Goal: Task Accomplishment & Management: Manage account settings

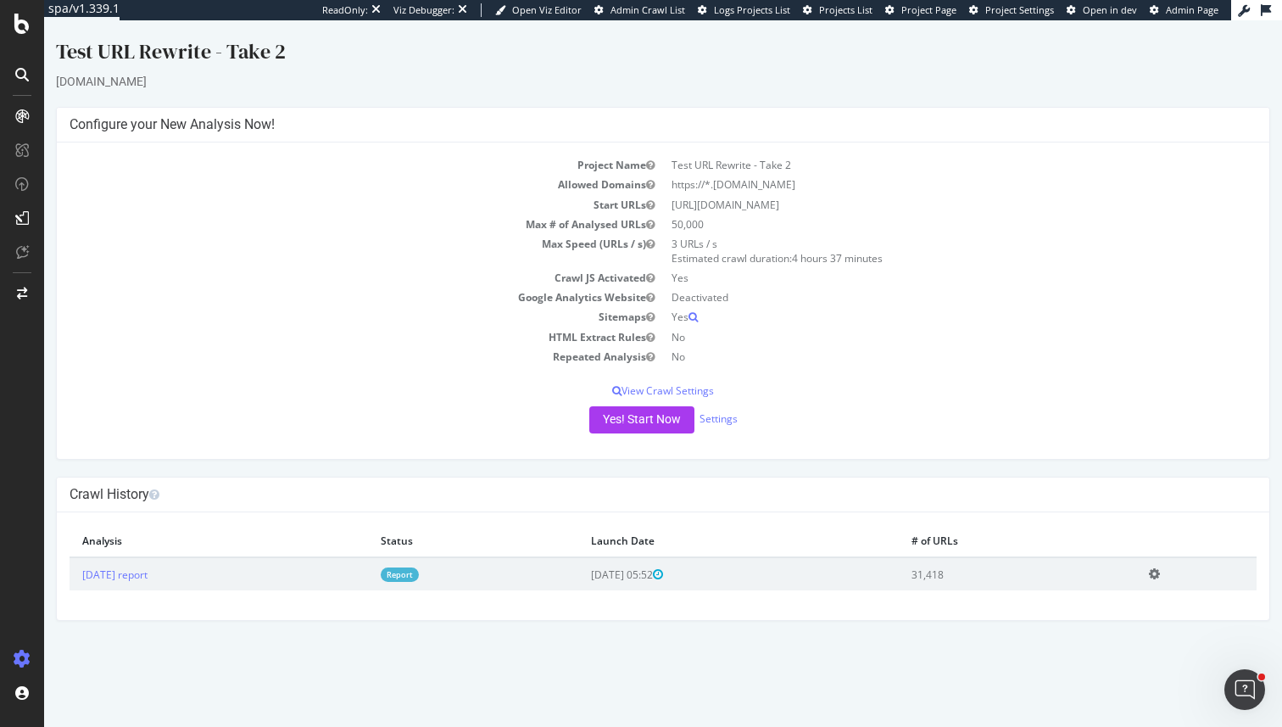
click at [726, 408] on div "Yes! Start Now Settings" at bounding box center [663, 419] width 1187 height 27
click at [726, 419] on link "Settings" at bounding box center [719, 418] width 38 height 14
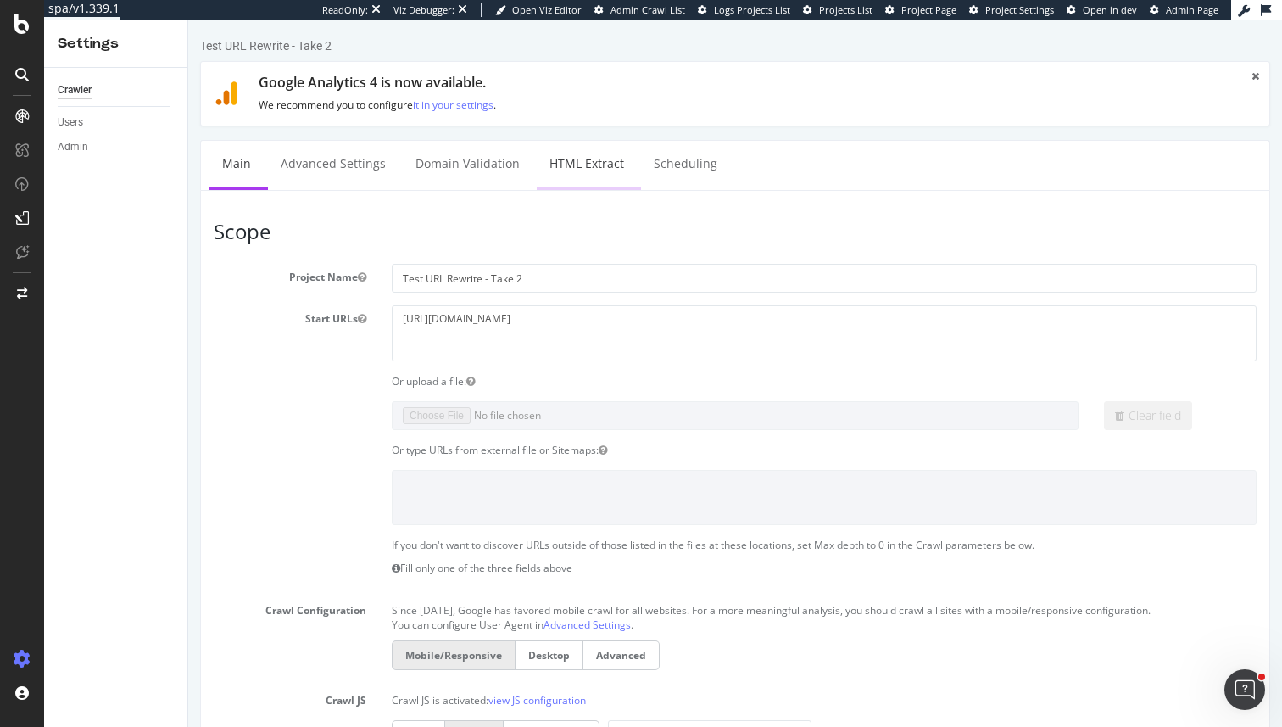
click at [551, 154] on link "HTML Extract" at bounding box center [587, 164] width 100 height 47
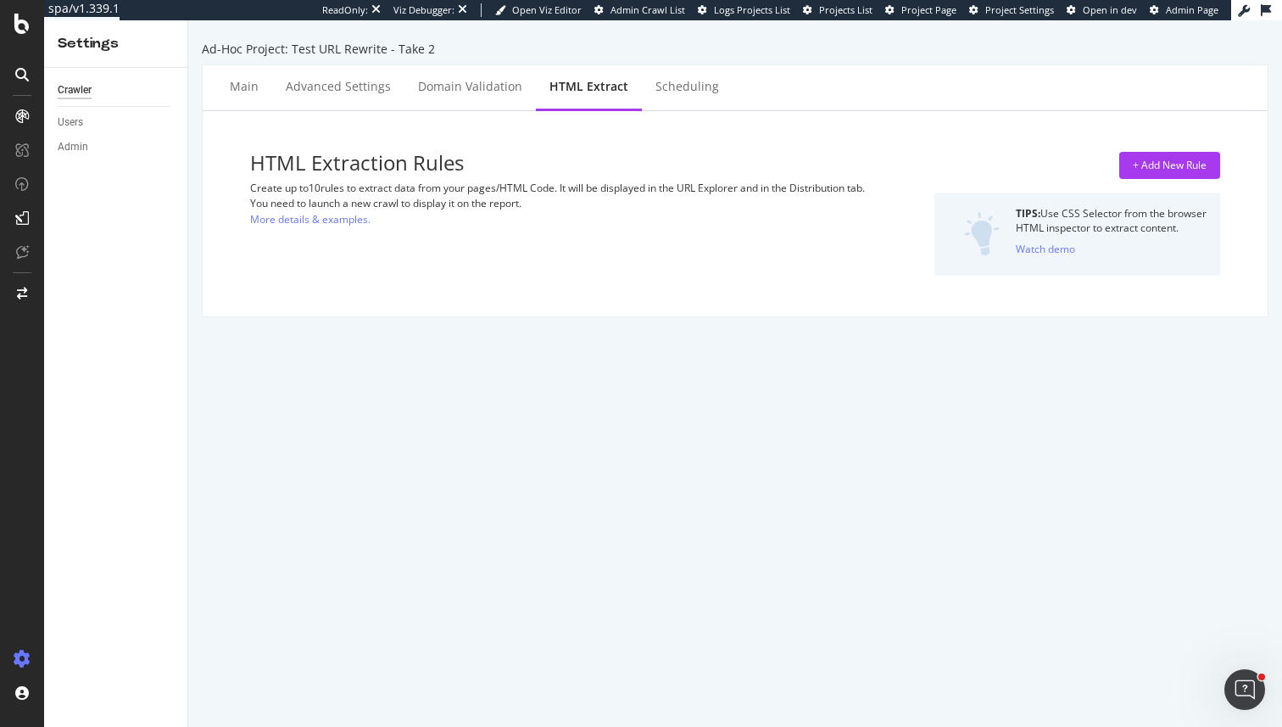
click at [665, 63] on div "Ad-Hoc Project: Test URL Rewrite - Take 2 Main Advanced Settings Domain Validat…" at bounding box center [735, 373] width 1094 height 706
click at [664, 77] on div "Scheduling" at bounding box center [687, 87] width 91 height 47
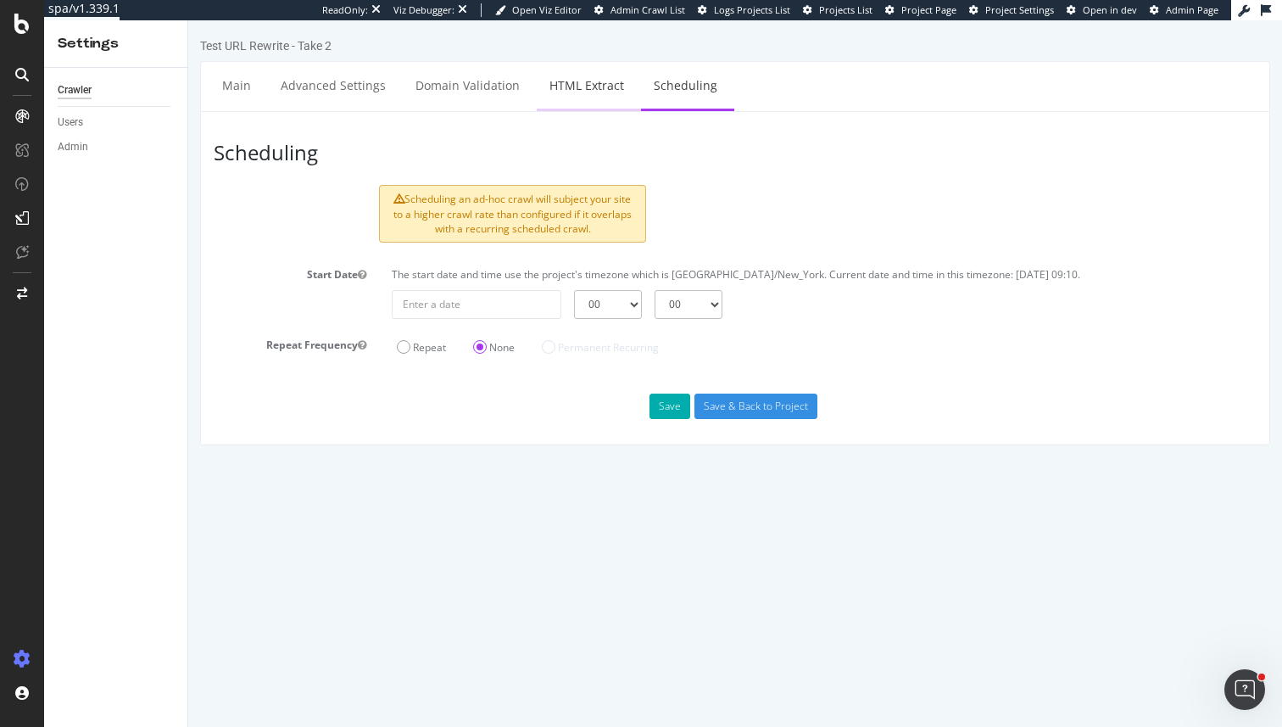
click at [582, 102] on link "HTML Extract" at bounding box center [587, 85] width 100 height 47
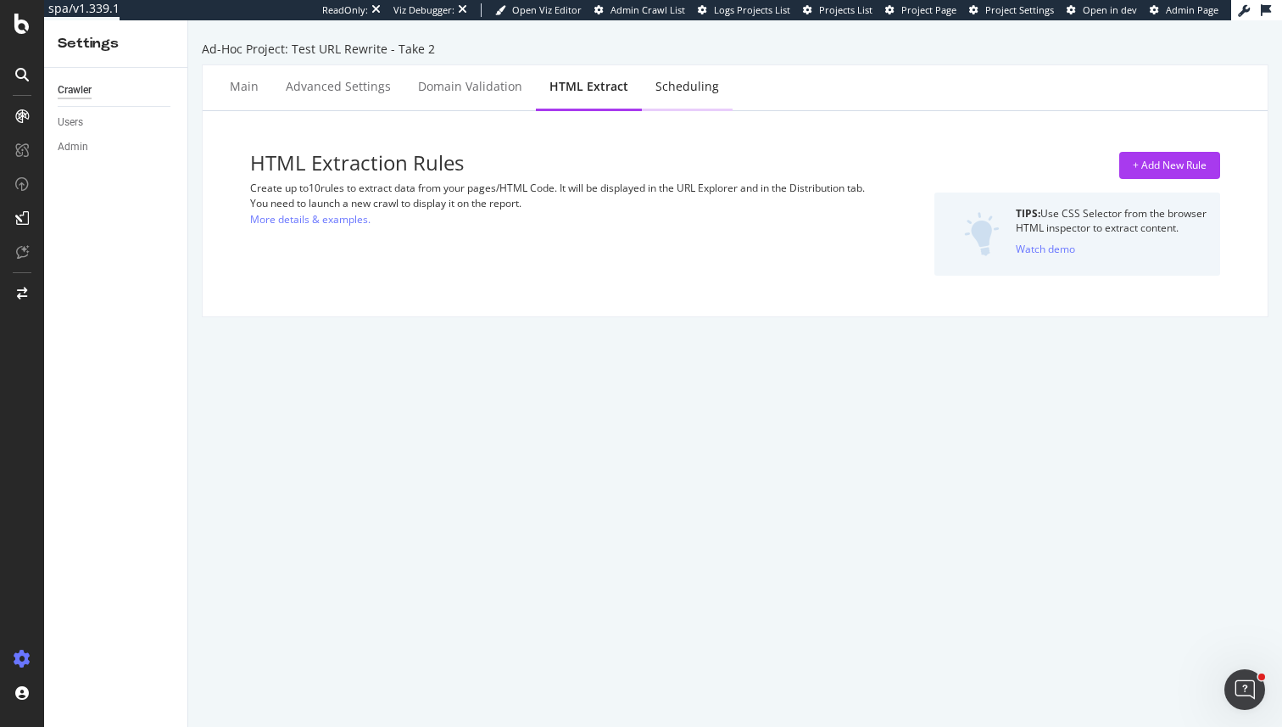
click at [678, 95] on div "Scheduling" at bounding box center [687, 87] width 91 height 47
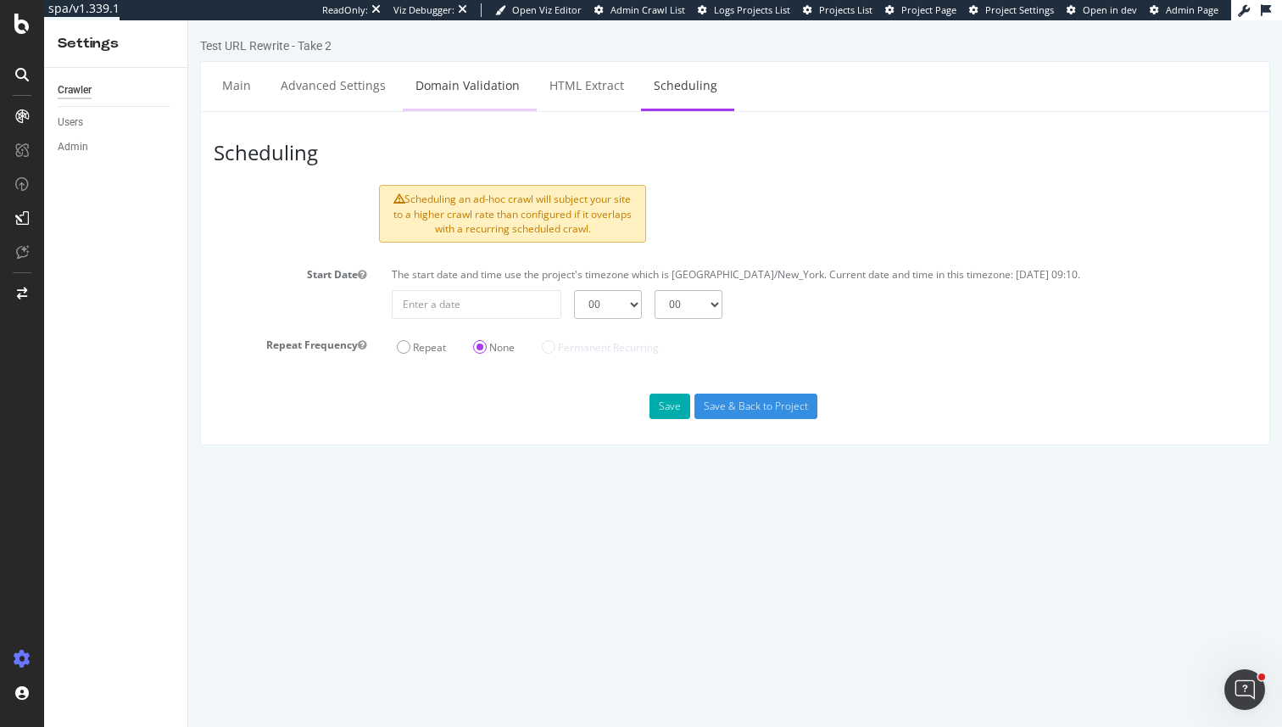
click at [512, 101] on link "Domain Validation" at bounding box center [468, 85] width 130 height 47
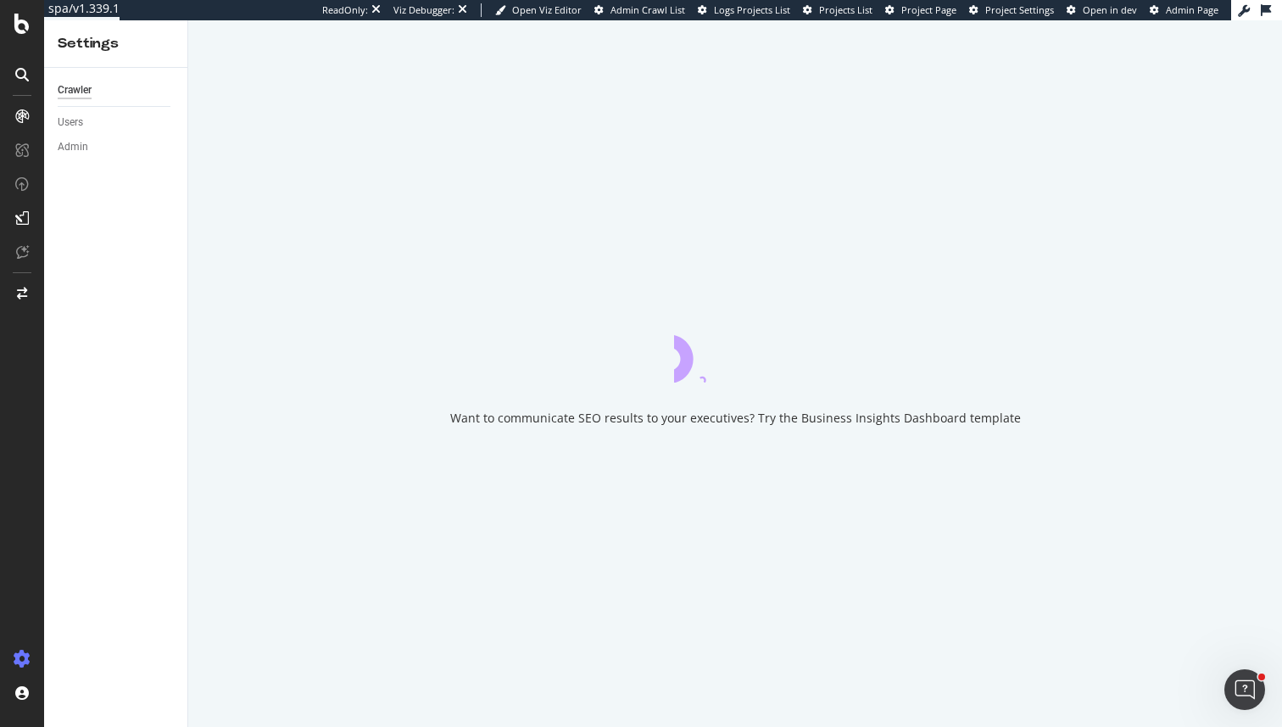
click at [578, 100] on div "Want to communicate SEO results to your executives? Try the Business Insights D…" at bounding box center [735, 373] width 1094 height 706
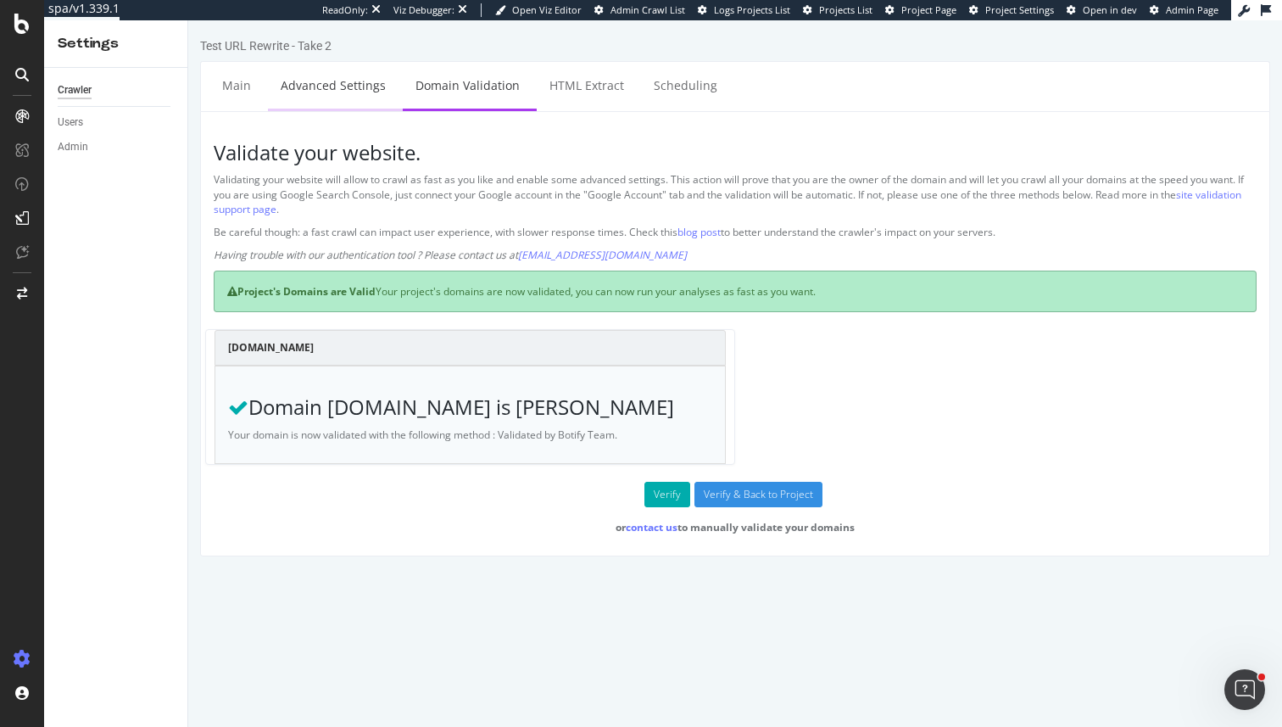
click at [291, 84] on link "Advanced Settings" at bounding box center [333, 85] width 131 height 47
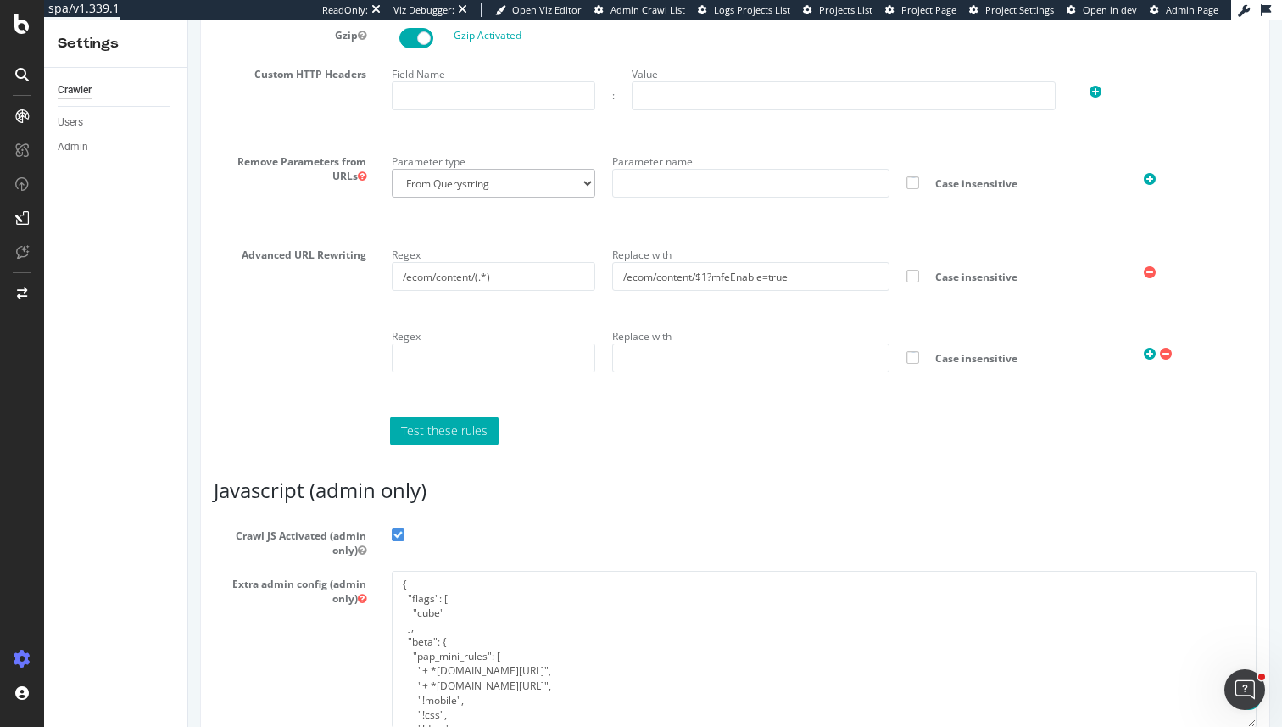
scroll to position [1143, 0]
click at [865, 293] on div "Regex /ecom/content/(.*) Replace with /ecom/content/$1?mfeEnable=true Case inse…" at bounding box center [824, 270] width 882 height 55
click at [865, 265] on input "/ecom/content/$1?mfeEnable=true" at bounding box center [750, 277] width 277 height 29
click at [865, 273] on input "/ecom/content/$1?mfeEnable=true" at bounding box center [750, 277] width 277 height 29
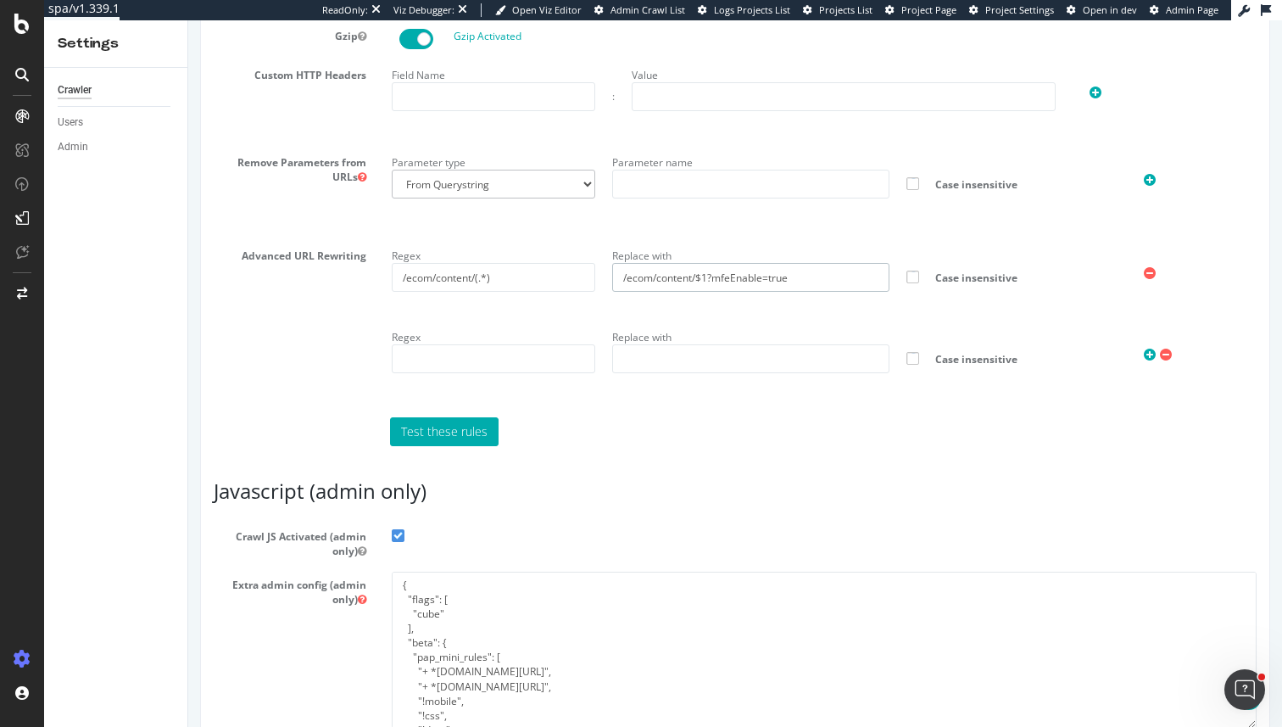
click at [865, 273] on input "/ecom/content/$1?mfeEnable=true" at bounding box center [750, 277] width 277 height 29
click at [740, 360] on input "text" at bounding box center [750, 358] width 277 height 29
paste input "/ecom/content/$1?mfeEnable=true"
type input "/ecom/content/$1?mfeEnable=true"
click at [477, 359] on input "text" at bounding box center [494, 358] width 204 height 29
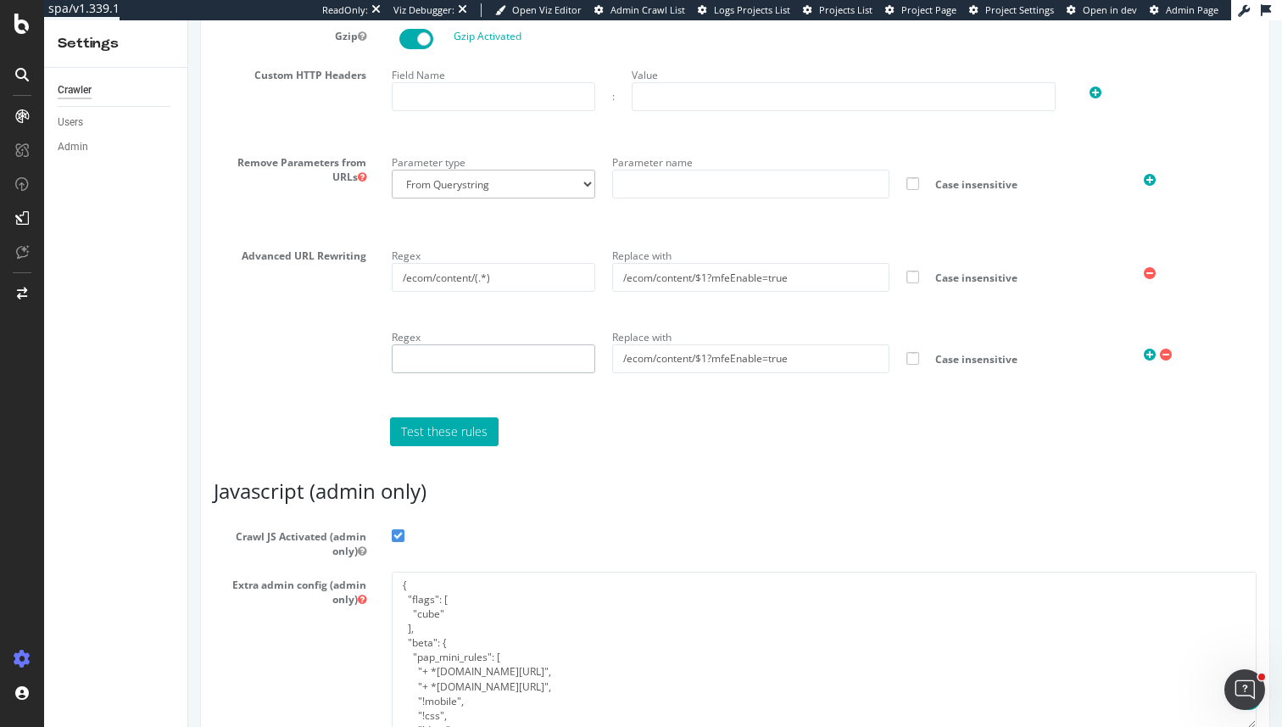
paste input "/ecom/content/$1?mfeEnable=true"
click at [508, 351] on input "/ecom/content/$1?mfeEnable=true" at bounding box center [494, 358] width 204 height 29
type input "/ecom/content/$1?mfeEnable=true"
click at [510, 299] on div "Regex /ecom/content/(.*) Replace with /ecom/content/$1?mfeEnable=true Case inse…" at bounding box center [824, 324] width 891 height 162
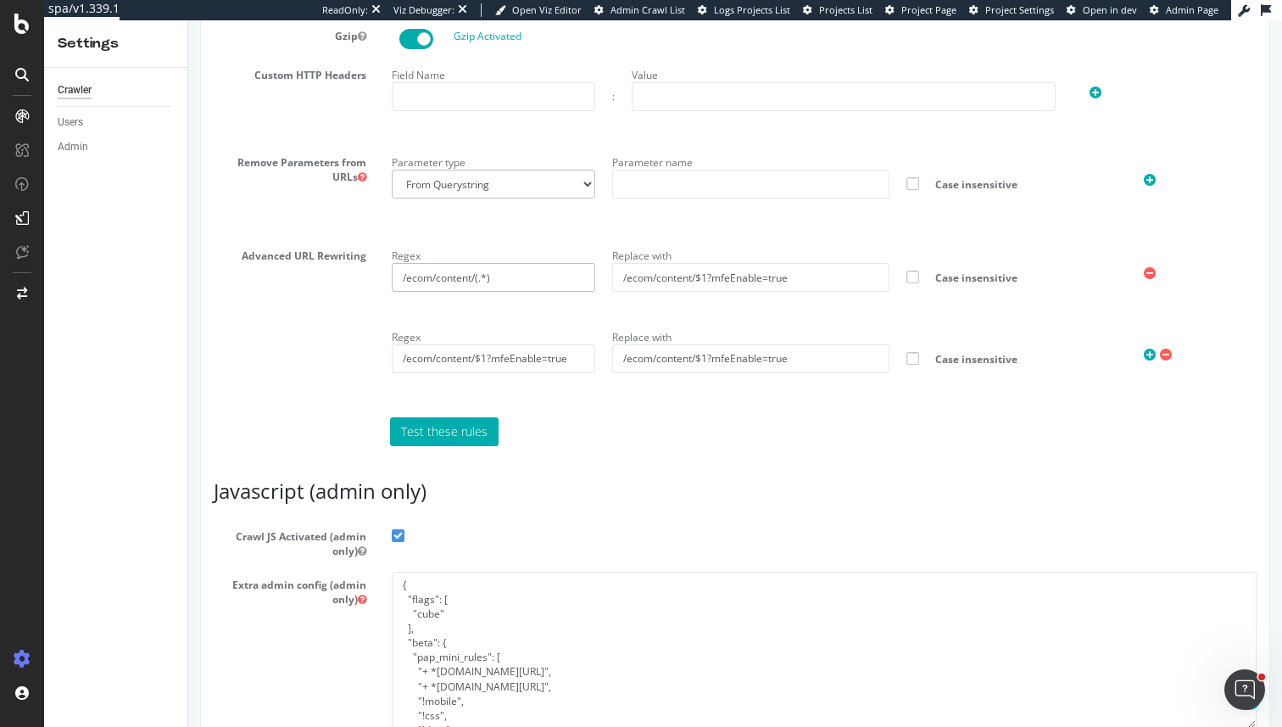
click at [509, 286] on input "/ecom/content/(.*)" at bounding box center [494, 277] width 204 height 29
click at [485, 279] on input "/ecom/content/(.*)" at bounding box center [494, 277] width 204 height 29
drag, startPoint x: 478, startPoint y: 281, endPoint x: 524, endPoint y: 278, distance: 45.9
click at [525, 278] on input "/ecom/content/([^?]*)$" at bounding box center [494, 277] width 204 height 29
click at [471, 281] on input "/ecom/content/([^?]*)$" at bounding box center [494, 277] width 204 height 29
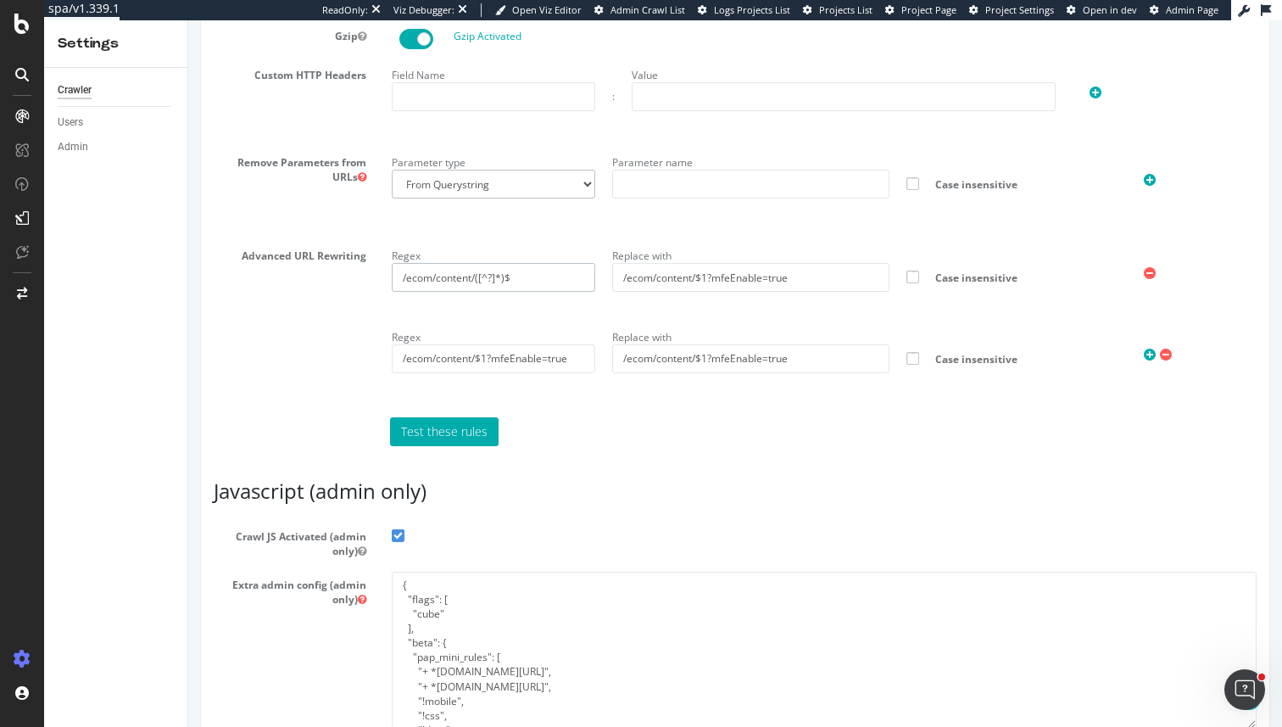
drag, startPoint x: 474, startPoint y: 281, endPoint x: 561, endPoint y: 282, distance: 86.5
click at [563, 283] on input "/ecom/content/([^?]*)$" at bounding box center [494, 277] width 204 height 29
click at [461, 289] on input "/ecom/content/([^?]*)$" at bounding box center [494, 277] width 204 height 29
drag, startPoint x: 476, startPoint y: 278, endPoint x: 566, endPoint y: 281, distance: 89.9
click at [566, 281] on input "/ecom/content/([^?]*)$" at bounding box center [494, 277] width 204 height 29
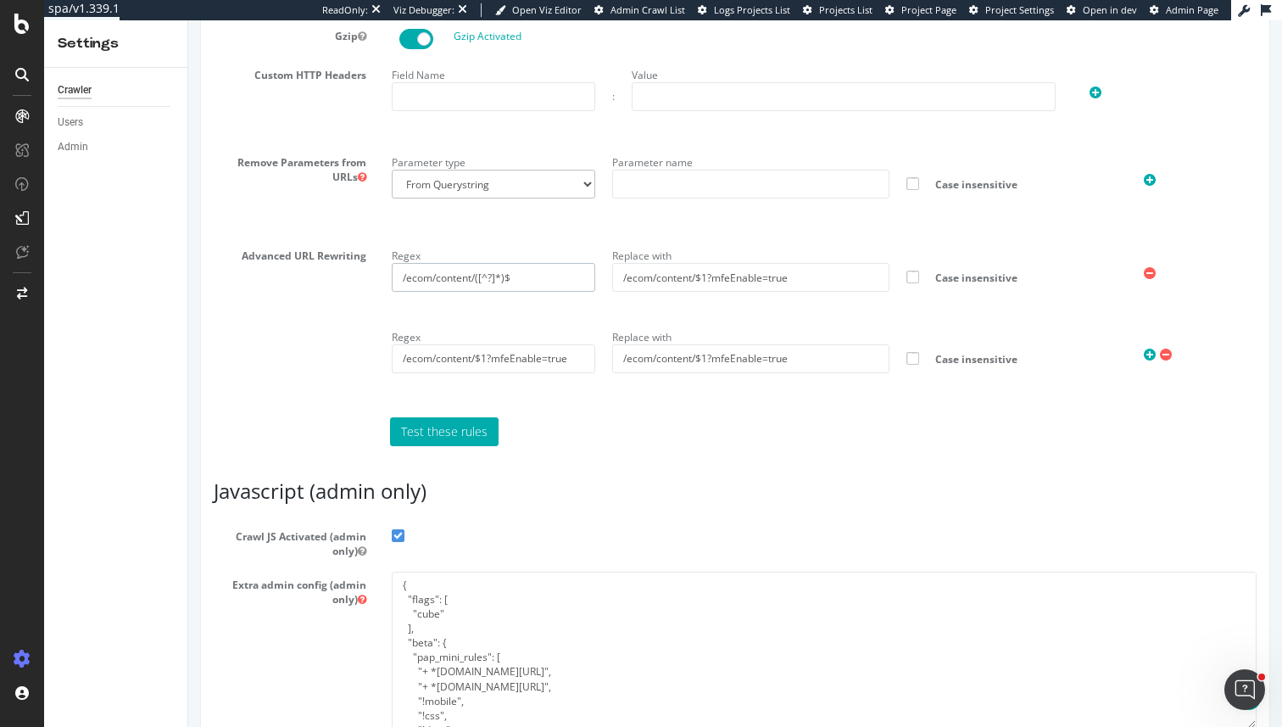
type input "/ecom/content/([^?]*)$"
drag, startPoint x: 478, startPoint y: 356, endPoint x: 595, endPoint y: 349, distance: 117.2
click at [595, 349] on div "Regex /ecom/content/$1?mfeEnable=true" at bounding box center [493, 348] width 221 height 49
click at [540, 294] on div "Regex /ecom/content/([^?]*)$ Replace with /ecom/content/$1?mfeEnable=true Case …" at bounding box center [824, 270] width 882 height 55
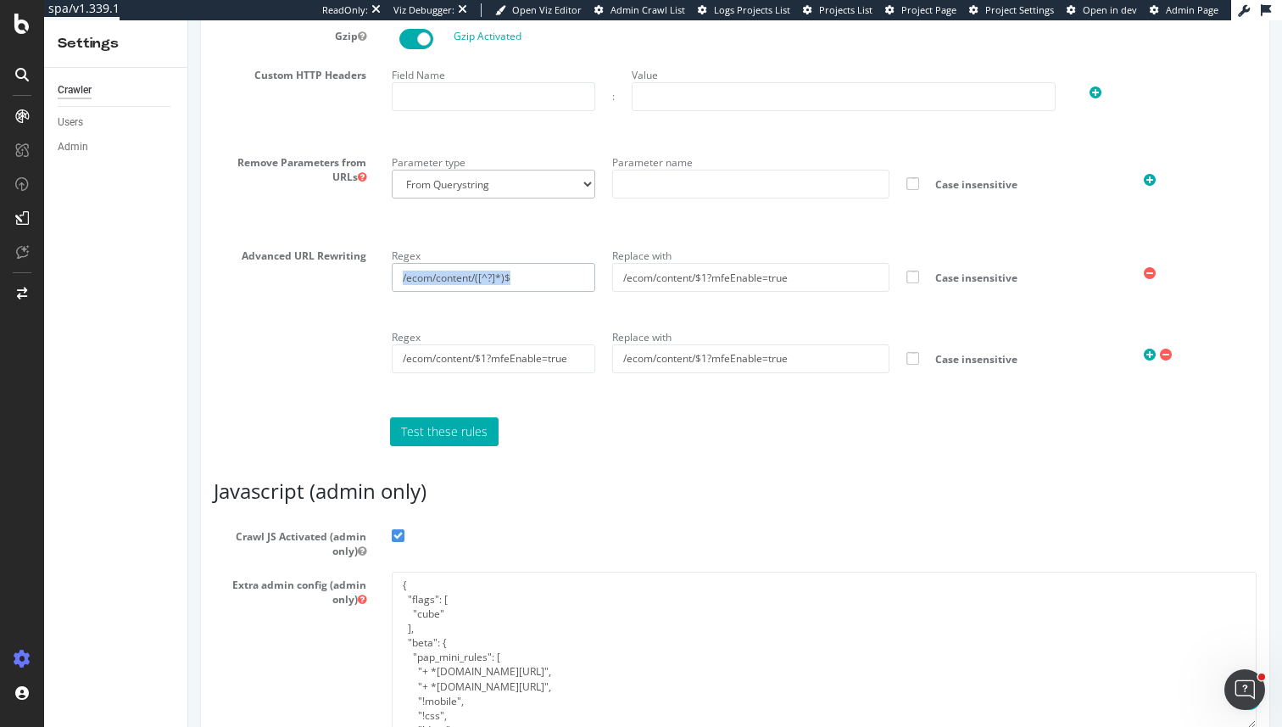
click at [543, 272] on input "/ecom/content/([^?]*)$" at bounding box center [494, 277] width 204 height 29
click at [527, 351] on input "/ecom/content/$1?mfeEnable=true" at bounding box center [494, 358] width 204 height 29
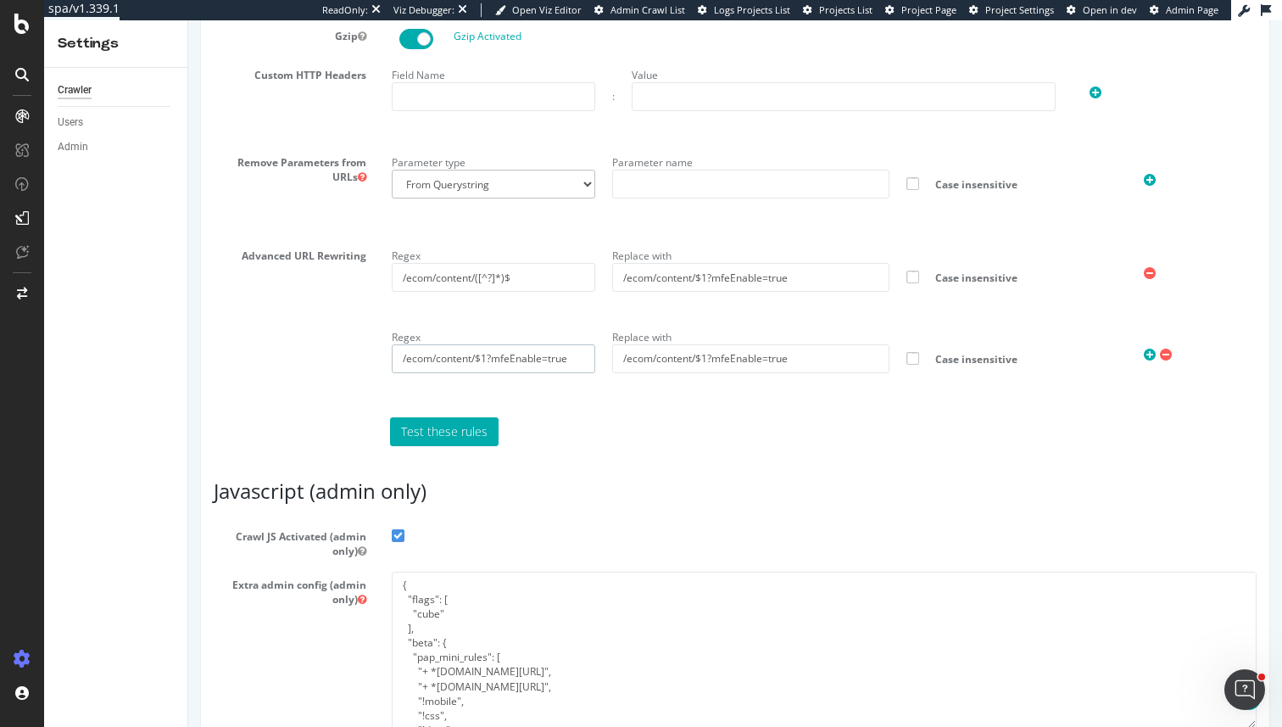
click at [527, 351] on input "/ecom/content/$1?mfeEnable=true" at bounding box center [494, 358] width 204 height 29
paste input "([^?]*)$"
click at [522, 359] on input "/ecom/content/([^?]*)$" at bounding box center [494, 358] width 204 height 29
click at [508, 359] on input "/ecom/content/([^?]*)$?" at bounding box center [494, 358] width 204 height 29
drag, startPoint x: 505, startPoint y: 359, endPoint x: 478, endPoint y: 361, distance: 27.3
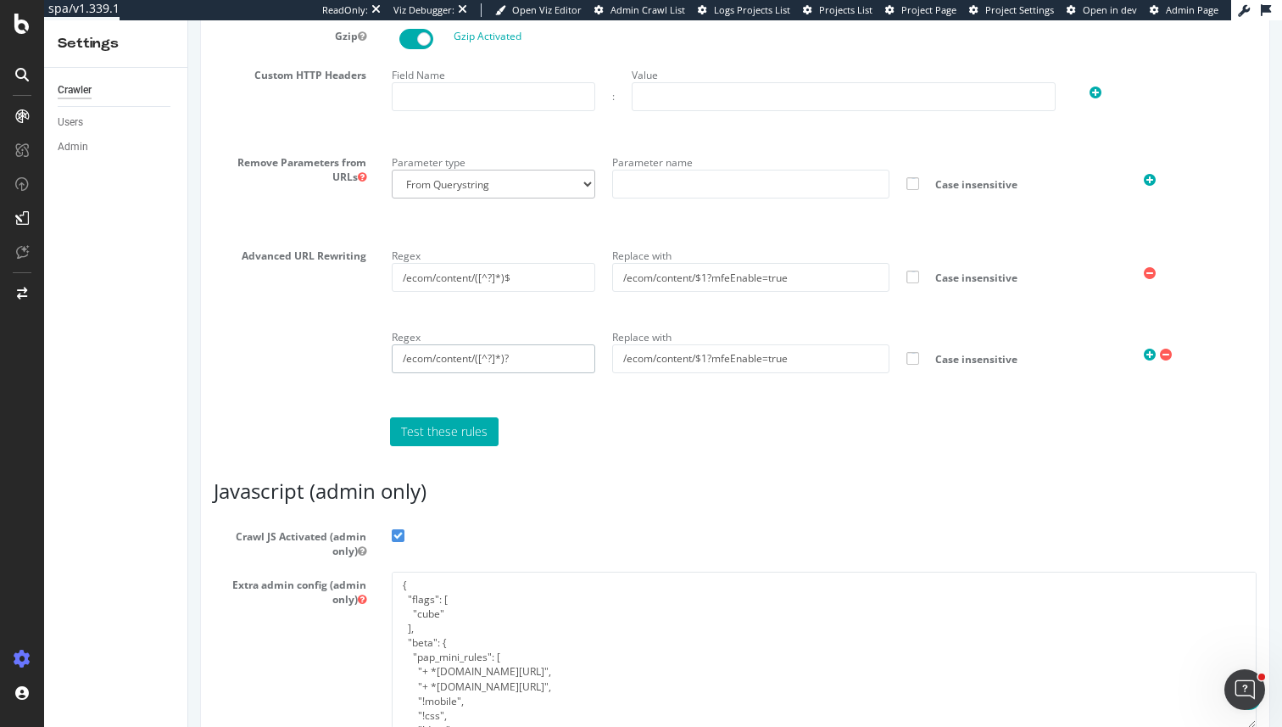
click at [478, 361] on input "/ecom/content/([^?]*)?" at bounding box center [494, 358] width 204 height 29
click at [557, 362] on input "/ecom/content/([^?]*)?" at bounding box center [494, 358] width 204 height 29
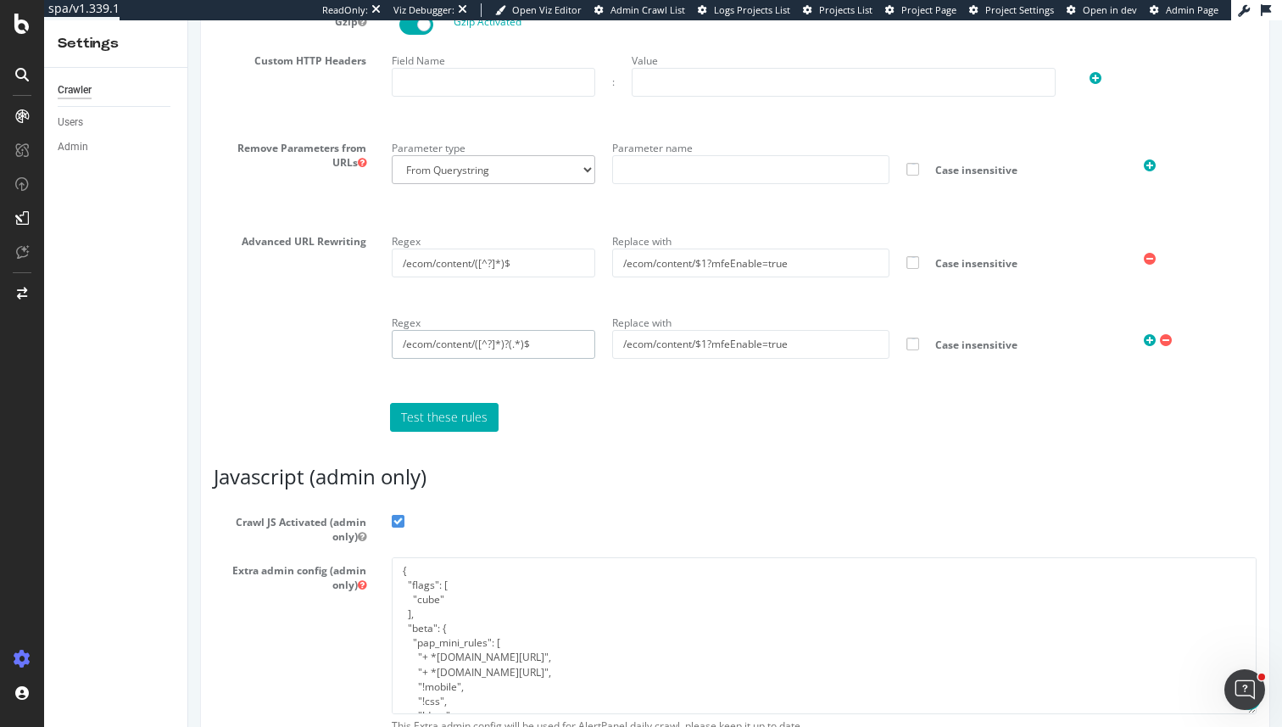
scroll to position [1273, 0]
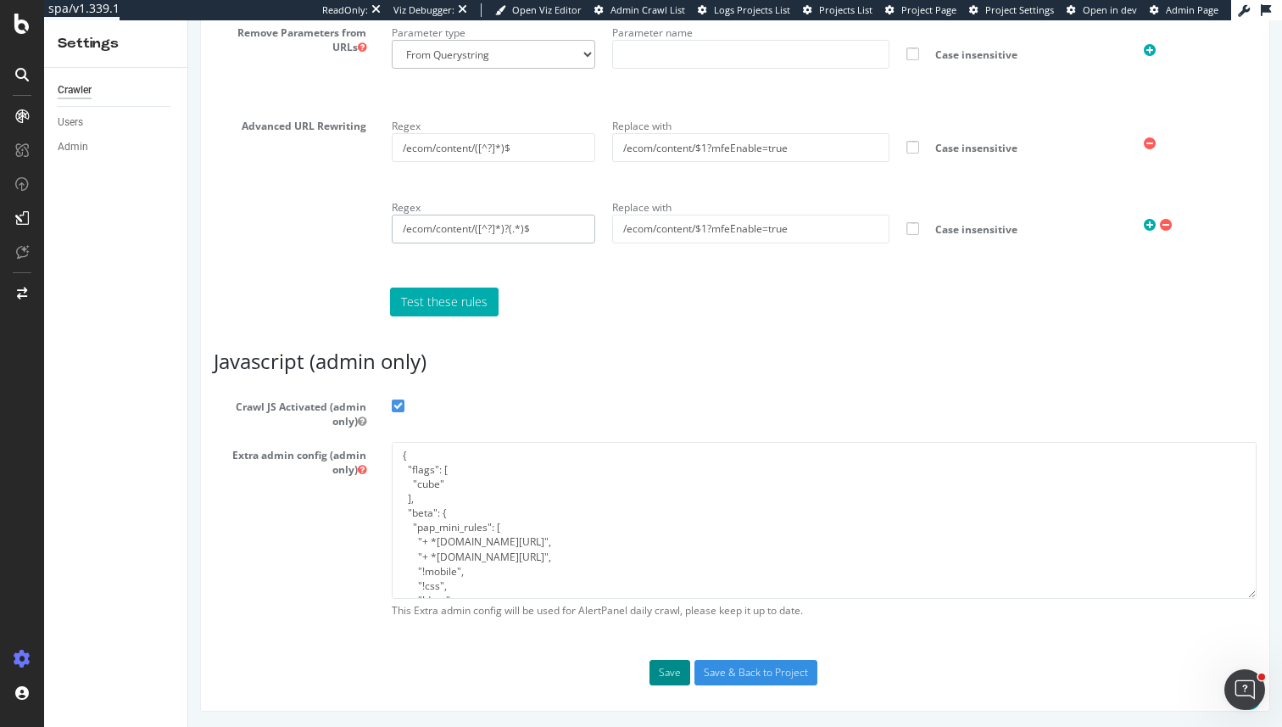
type input "/ecom/content/([^?]*)?(.*)$"
click at [665, 673] on button "Save" at bounding box center [670, 672] width 41 height 25
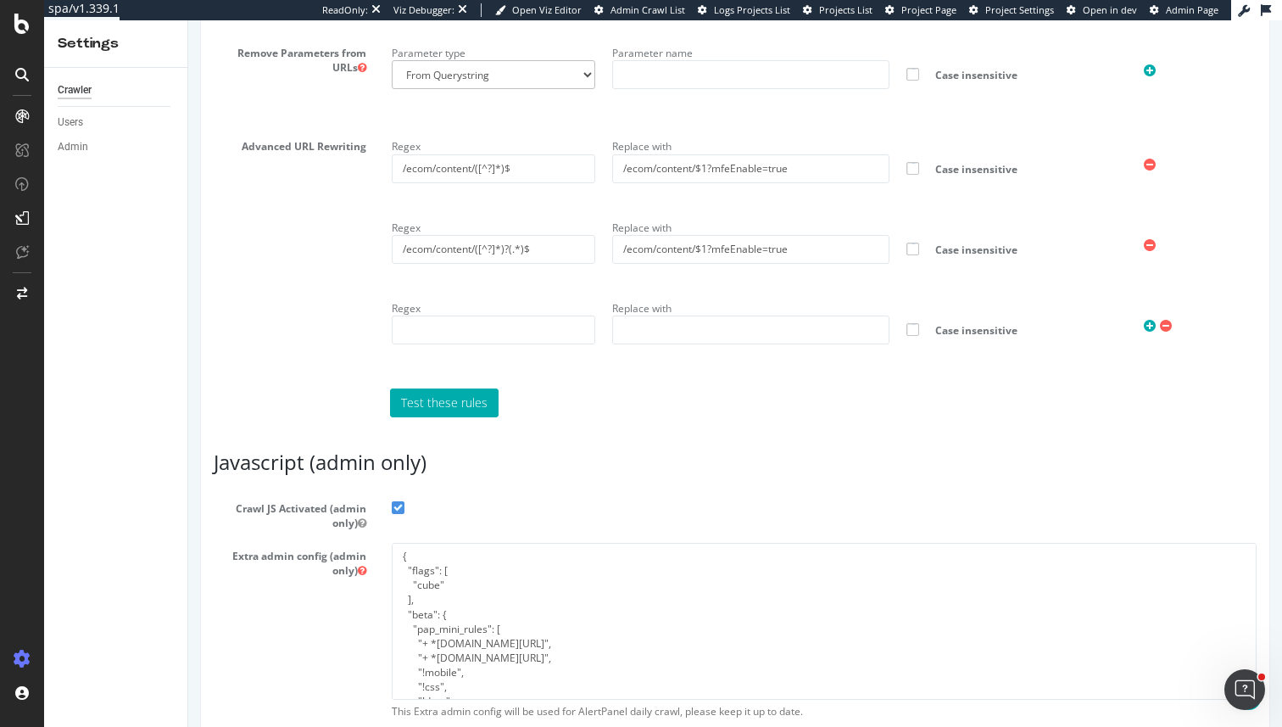
scroll to position [1304, 0]
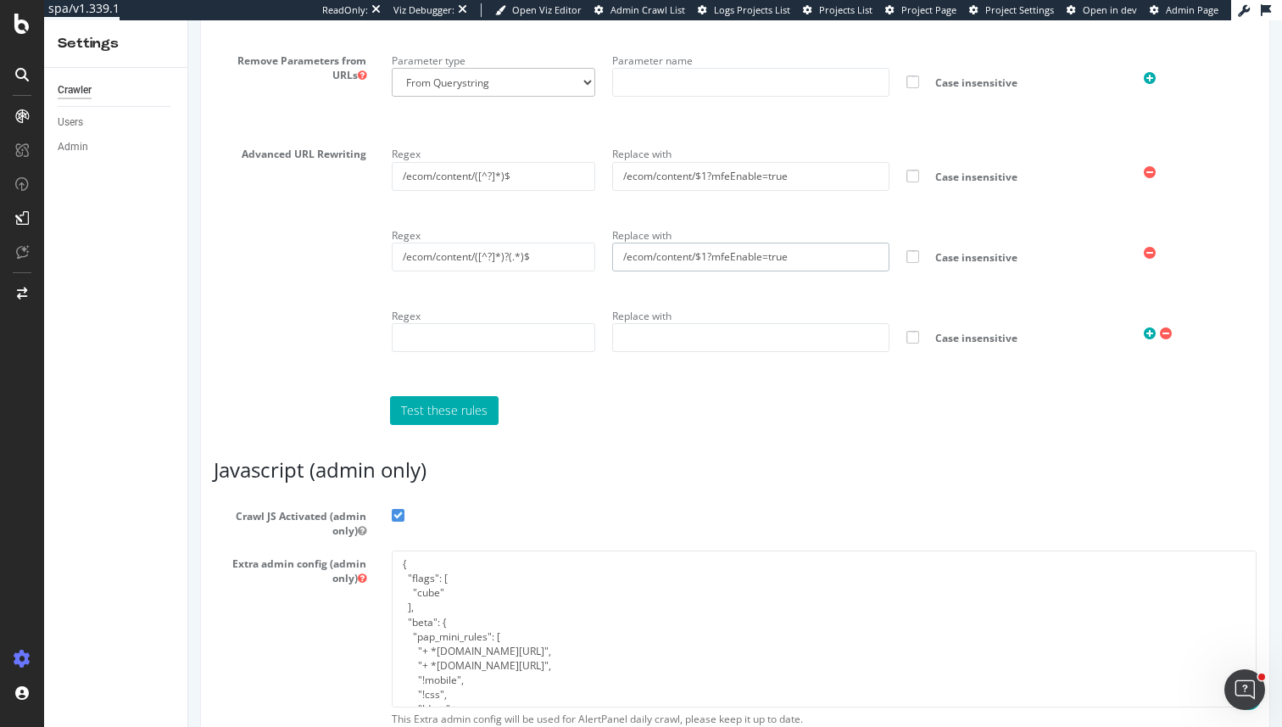
click at [681, 268] on input "/ecom/content/$1?mfeEnable=true" at bounding box center [750, 257] width 277 height 29
click at [714, 248] on input "/ecom/content/$1?mfeEnable=true" at bounding box center [750, 257] width 277 height 29
click at [795, 214] on div "Regex /ecom/content/([^?]*)$ Replace with /ecom/content/$1?mfeEnable=true Case …" at bounding box center [824, 262] width 891 height 243
